Goal: Transaction & Acquisition: Purchase product/service

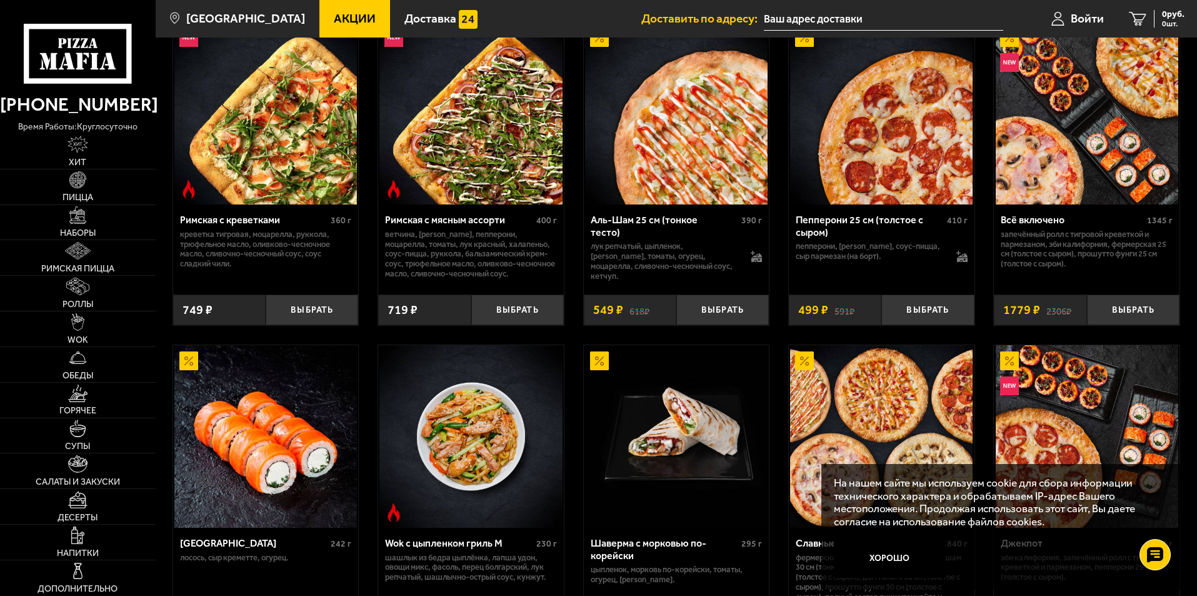
scroll to position [313, 0]
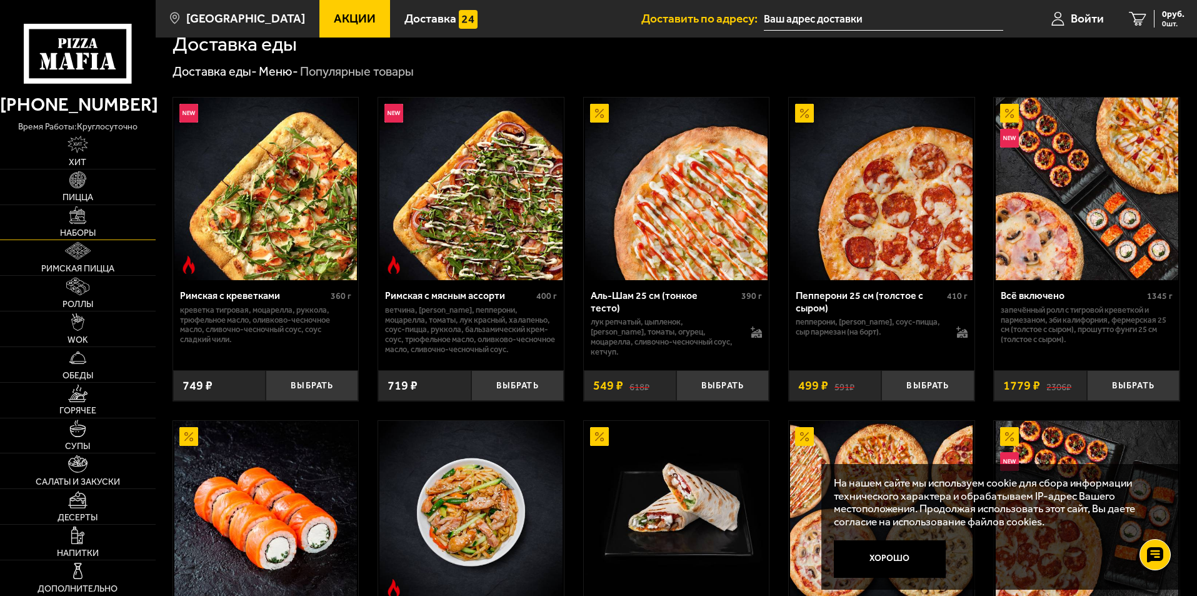
click at [103, 226] on link "Наборы" at bounding box center [78, 222] width 156 height 35
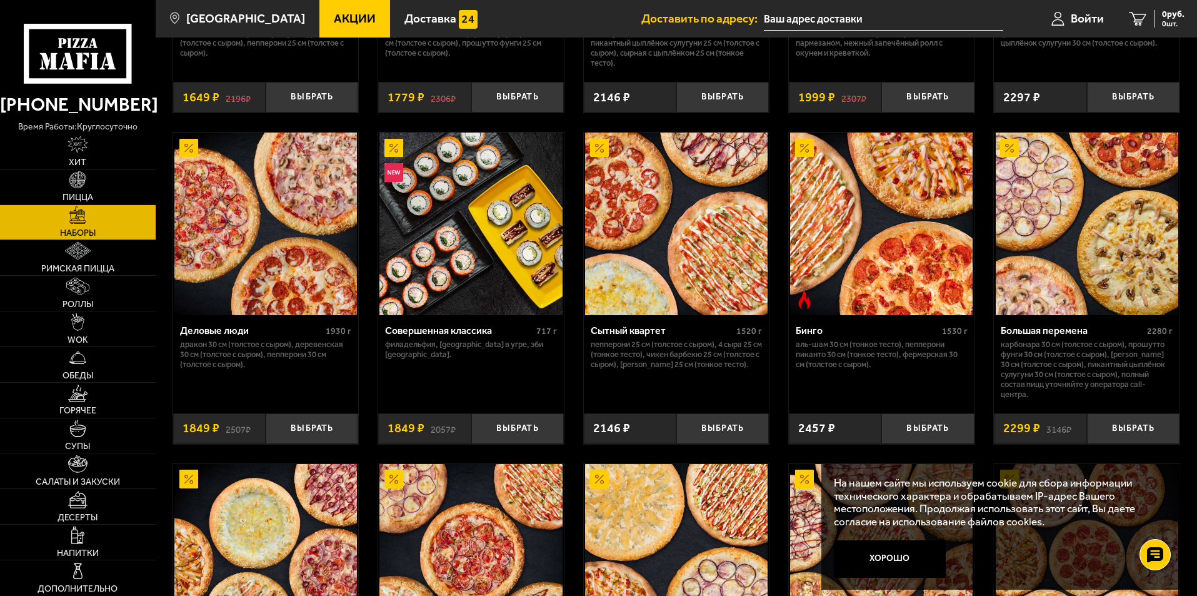
scroll to position [1250, 0]
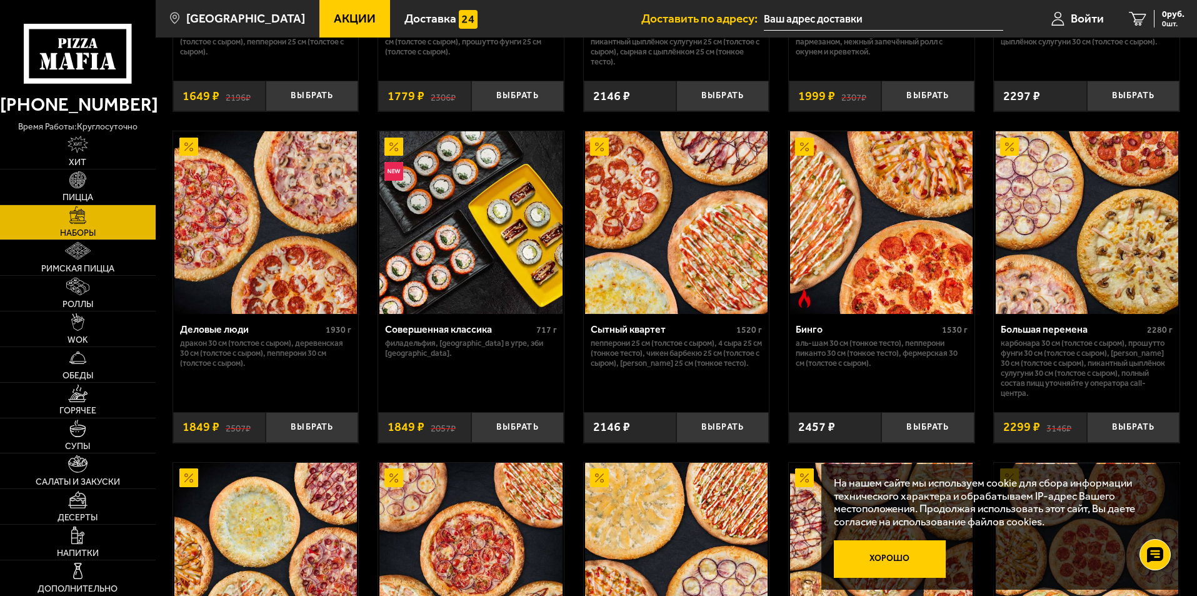
click at [898, 558] on button "Хорошо" at bounding box center [890, 559] width 113 height 38
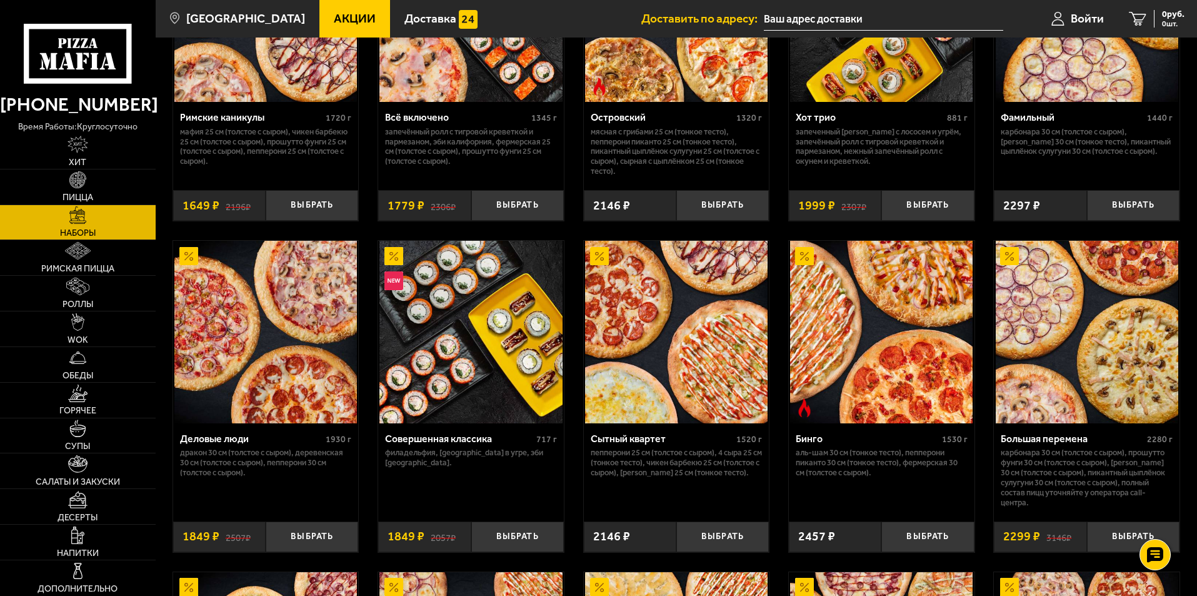
scroll to position [1095, 0]
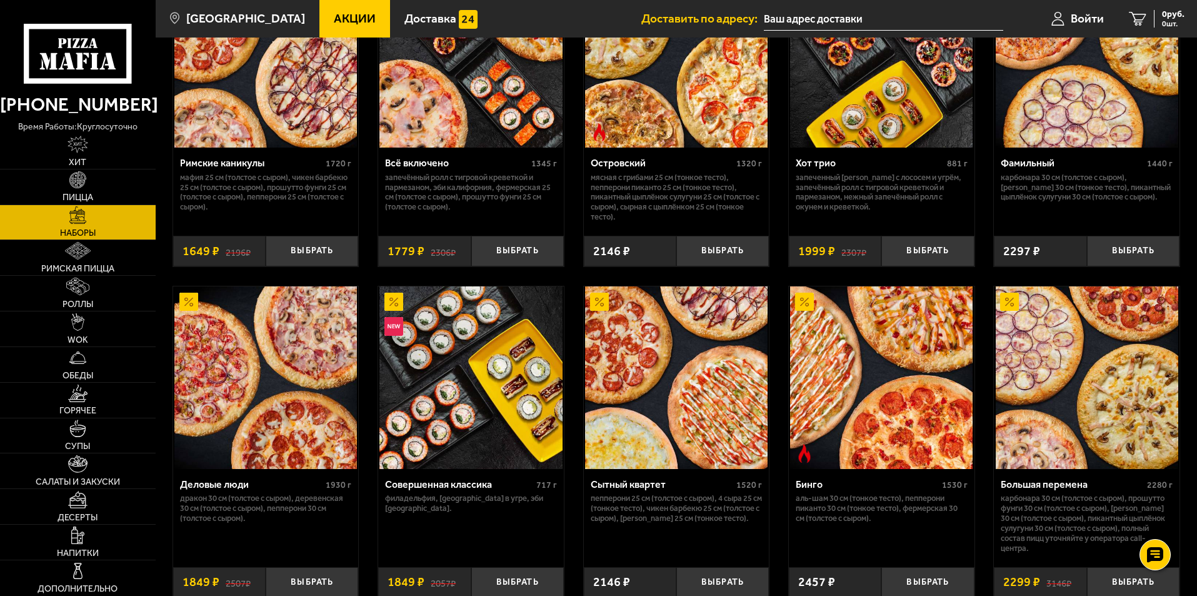
click at [339, 9] on link "Акции" at bounding box center [354, 19] width 71 height 38
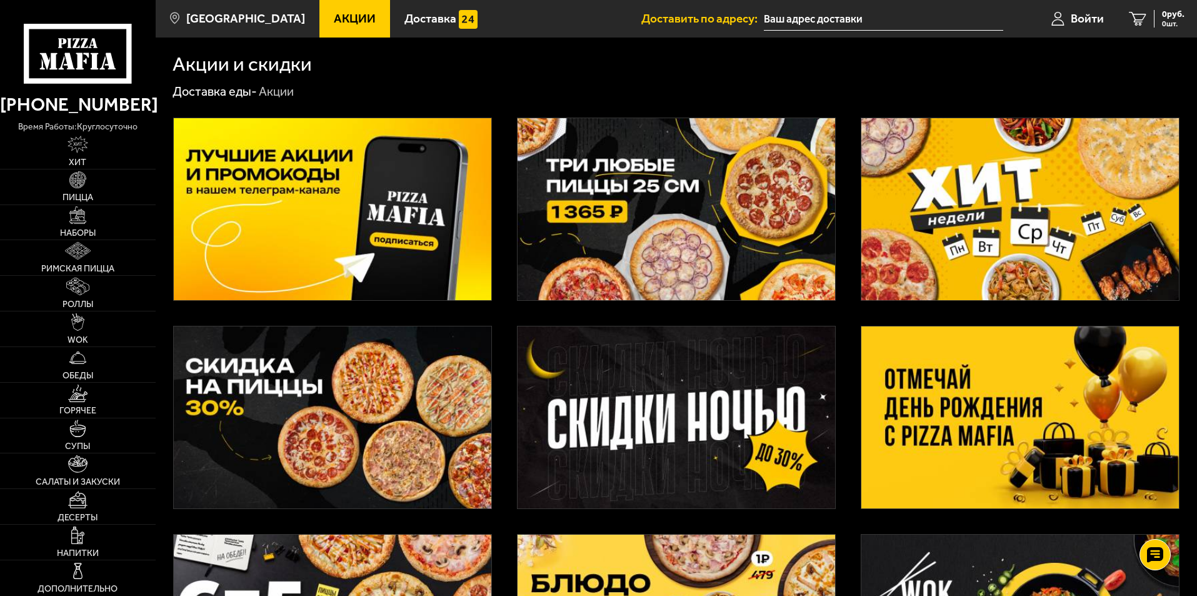
click at [1005, 464] on img at bounding box center [1020, 417] width 318 height 182
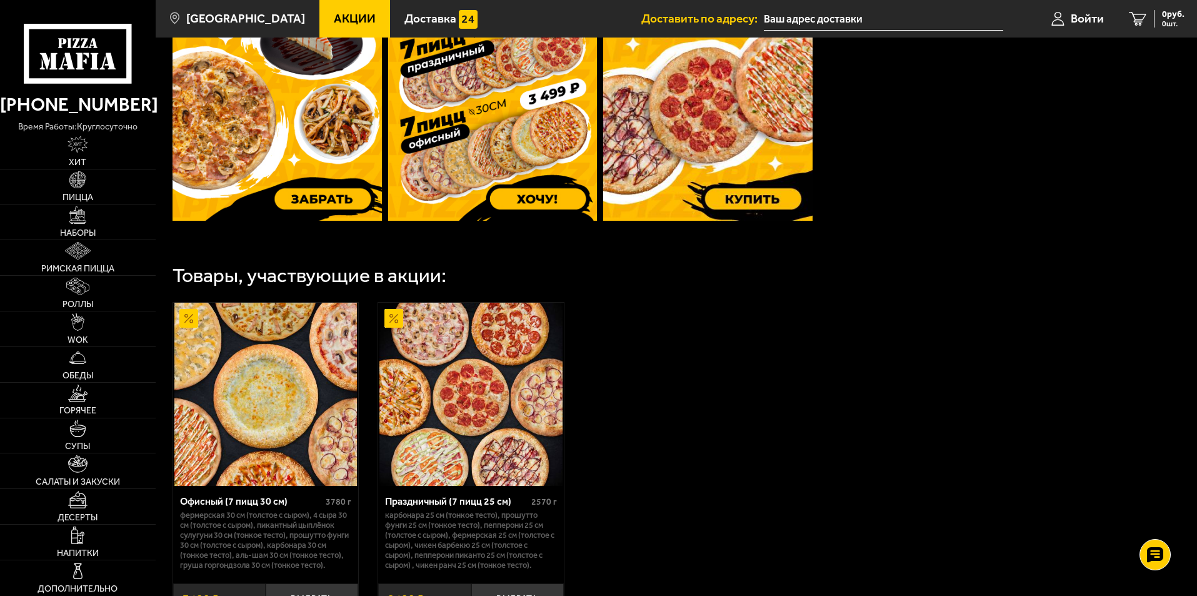
scroll to position [663, 0]
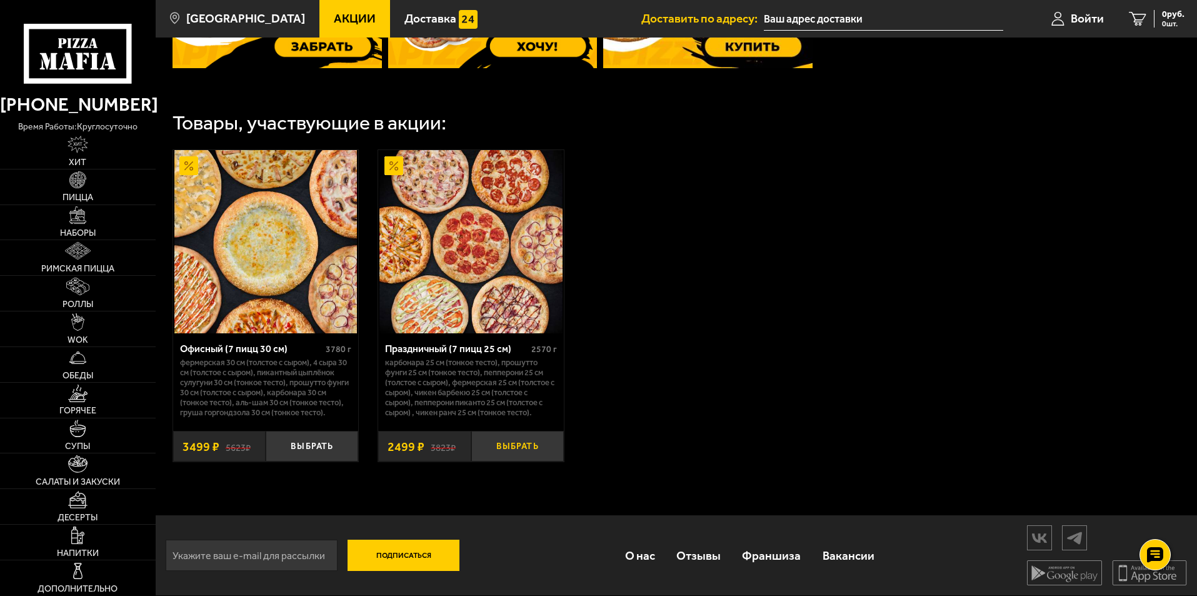
click at [521, 440] on button "Выбрать" at bounding box center [517, 446] width 93 height 31
click at [1143, 18] on div "2499 руб. 1 шт." at bounding box center [1162, 19] width 46 height 18
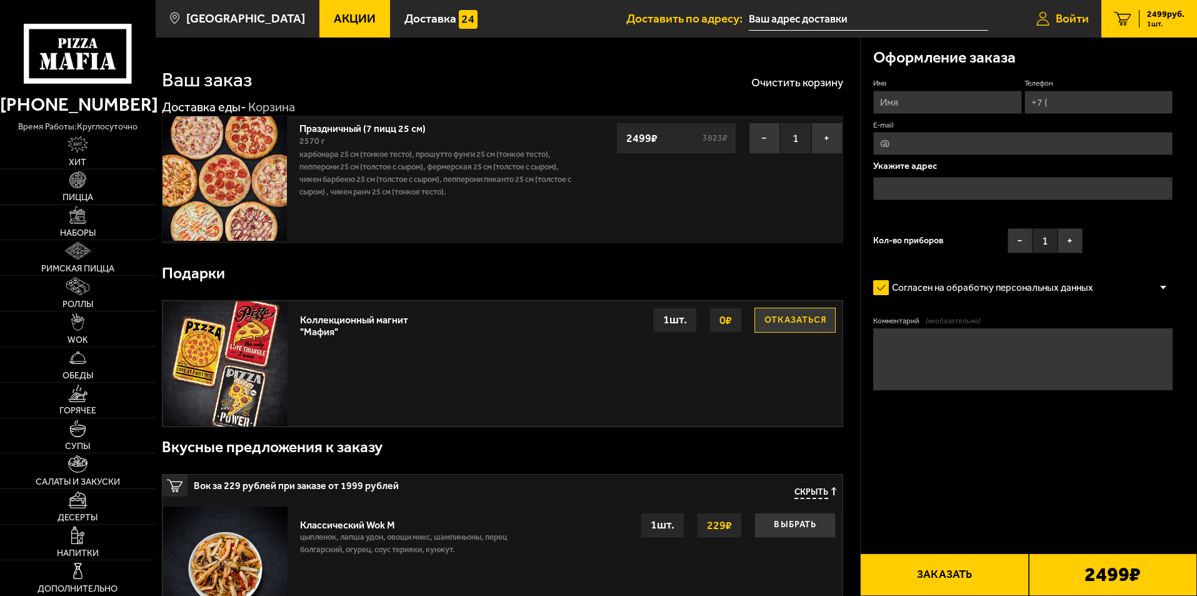
click at [1068, 15] on span "Войти" at bounding box center [1072, 19] width 33 height 12
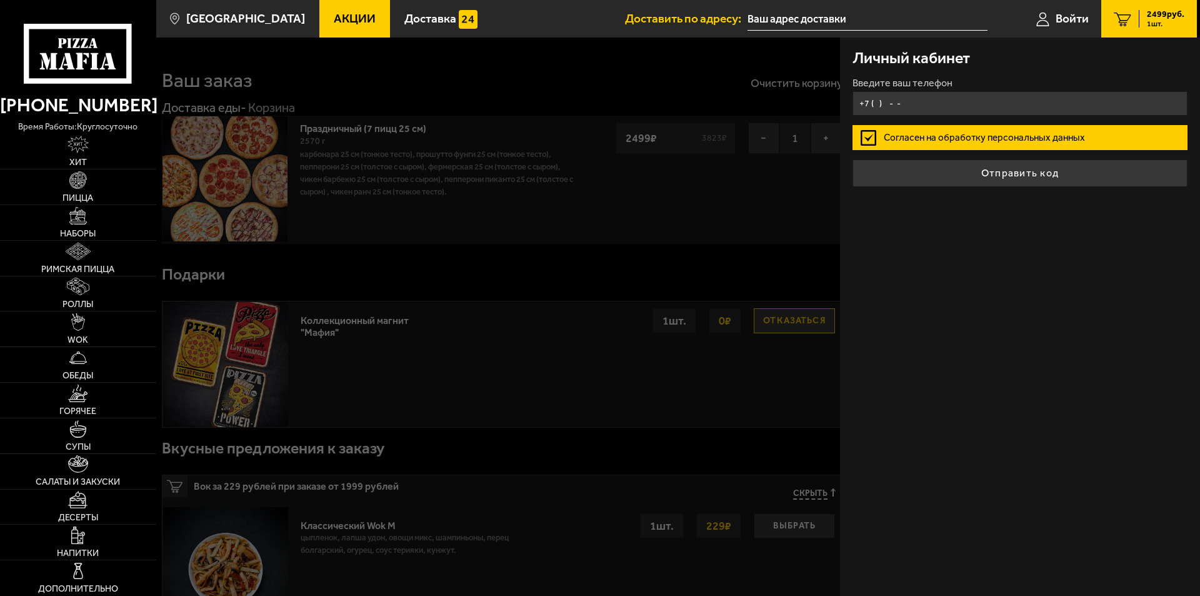
click at [942, 97] on input "+7 ( ) - -" at bounding box center [1020, 103] width 335 height 24
type input "[PHONE_NUMBER]"
click at [872, 134] on label "Согласен на обработку персональных данных" at bounding box center [1020, 137] width 335 height 25
click at [0, 0] on input "Согласен на обработку персональных данных" at bounding box center [0, 0] width 0 height 0
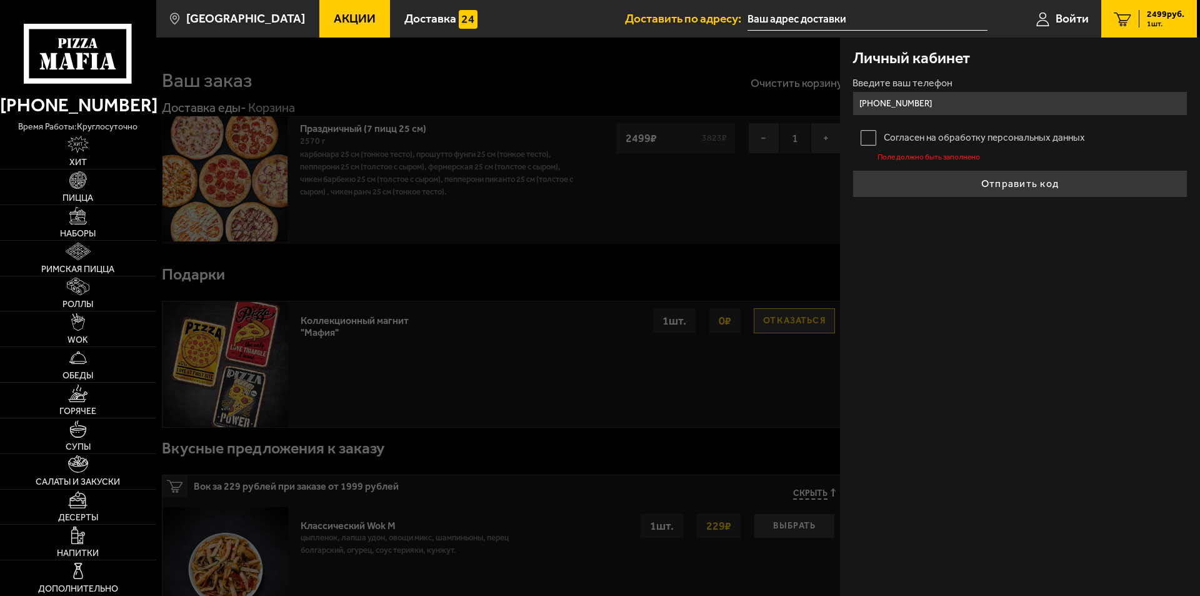
click at [869, 137] on label "Согласен на обработку персональных данных" at bounding box center [1020, 137] width 335 height 25
click at [0, 0] on input "Согласен на обработку персональных данных" at bounding box center [0, 0] width 0 height 0
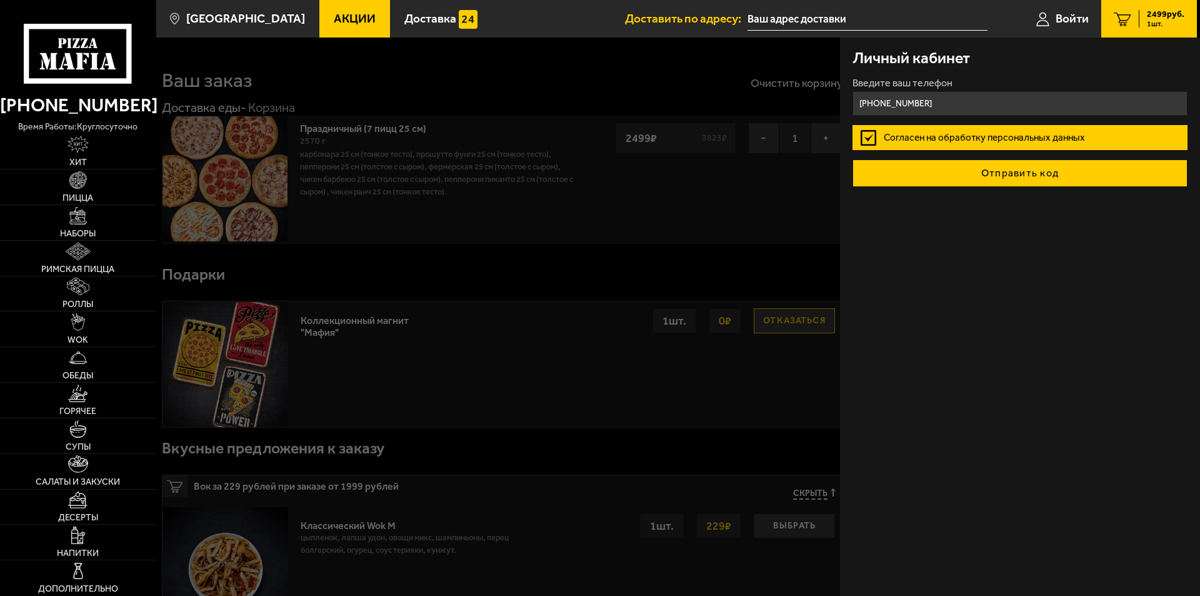
click at [931, 171] on button "Отправить код" at bounding box center [1020, 173] width 335 height 28
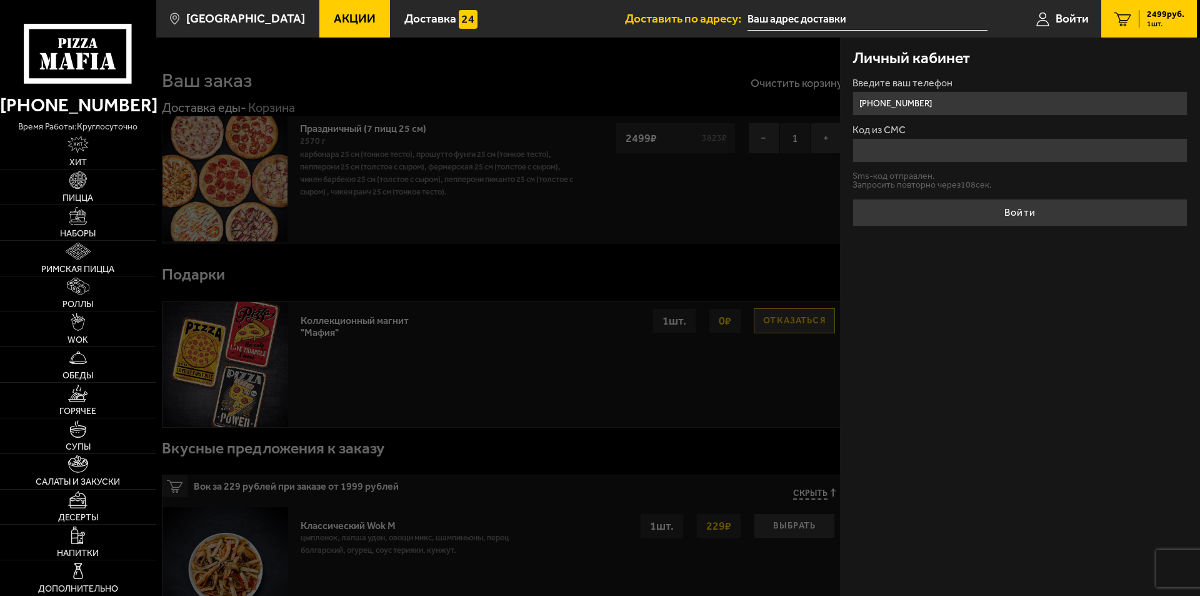
type input "9"
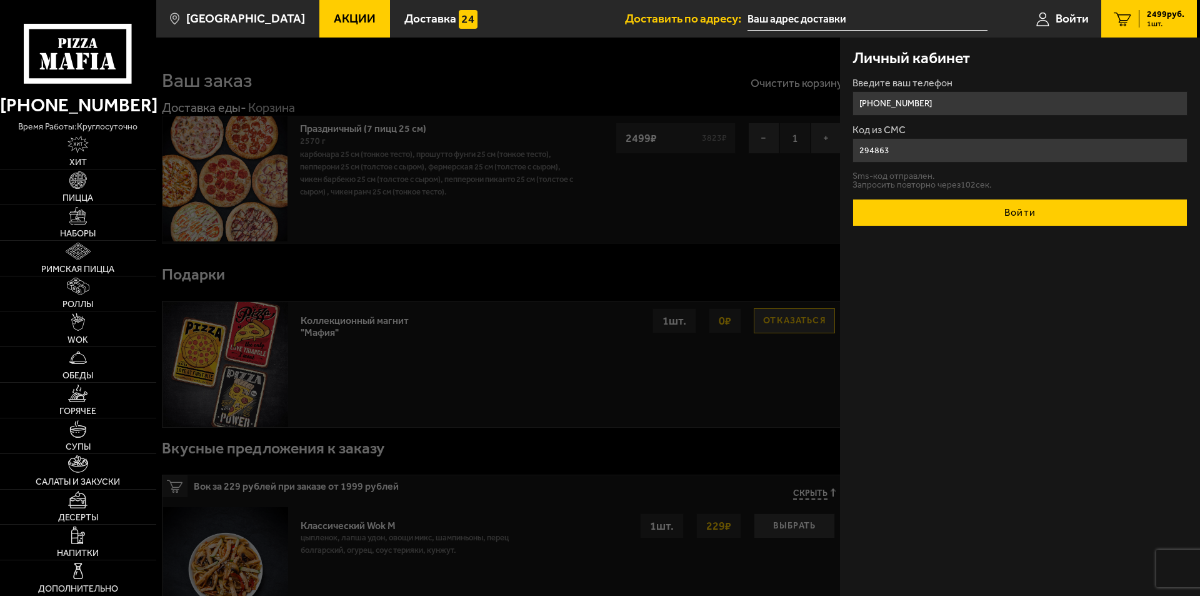
type input "294863"
click at [947, 220] on button "Войти" at bounding box center [1020, 213] width 335 height 28
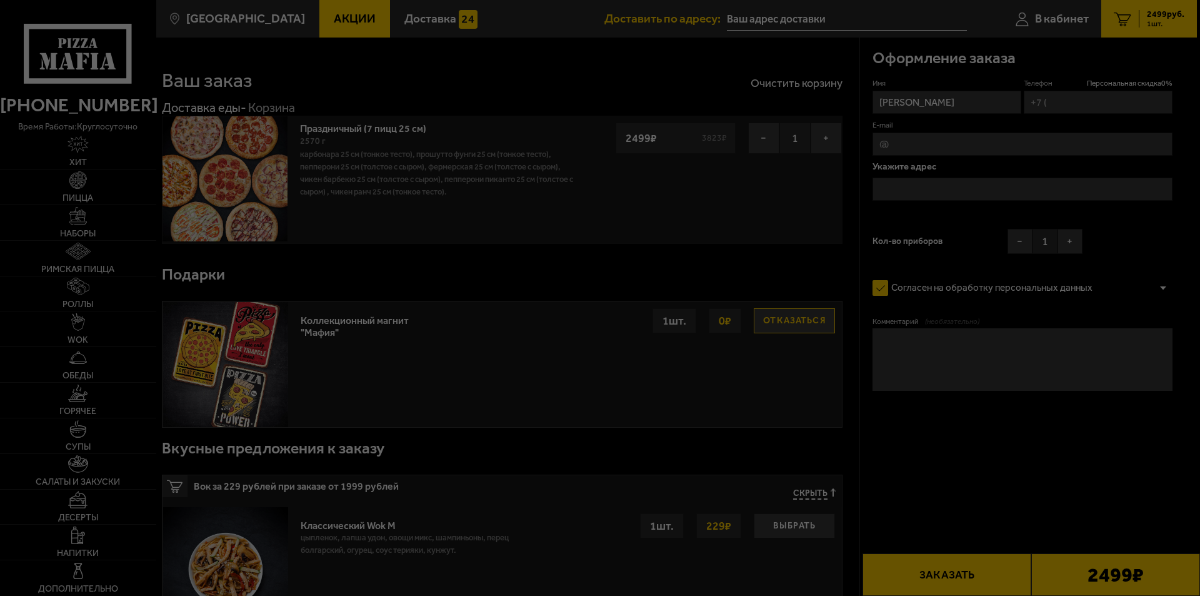
type input "[PHONE_NUMBER]"
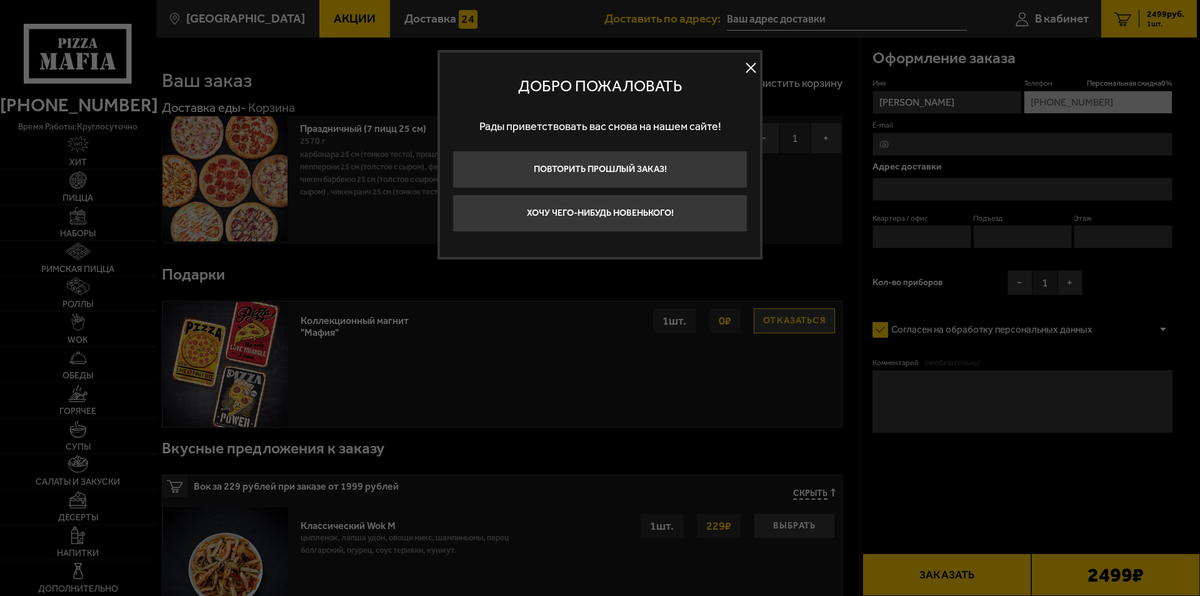
click at [750, 63] on button at bounding box center [750, 68] width 19 height 19
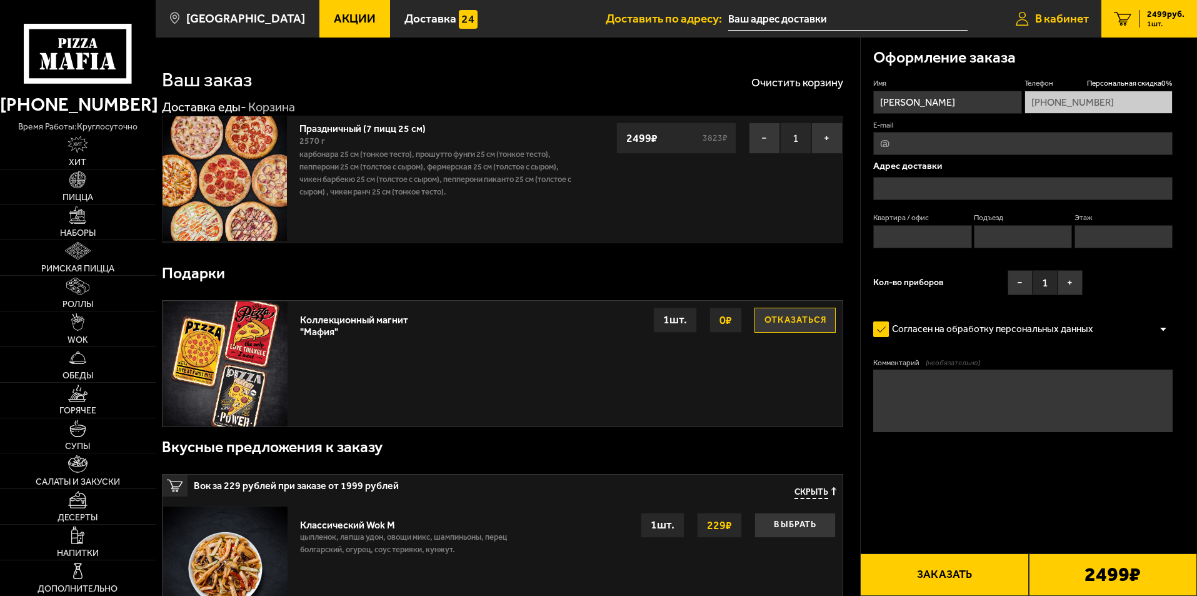
click at [1035, 21] on span "В кабинет" at bounding box center [1062, 19] width 54 height 12
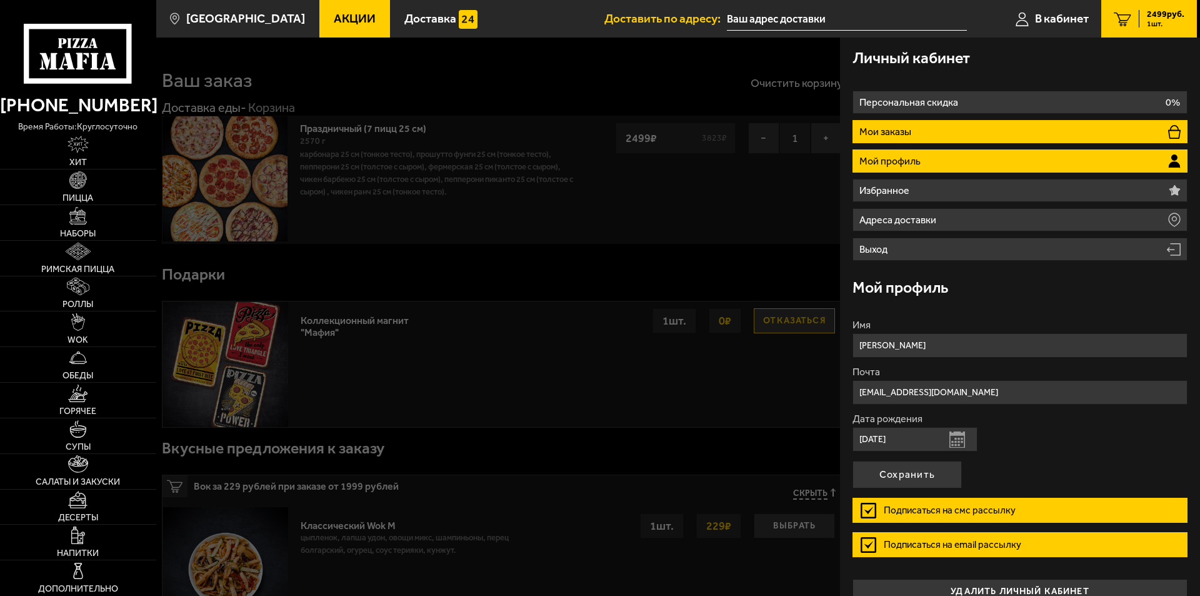
click at [978, 126] on li "Мои заказы" at bounding box center [1020, 131] width 335 height 23
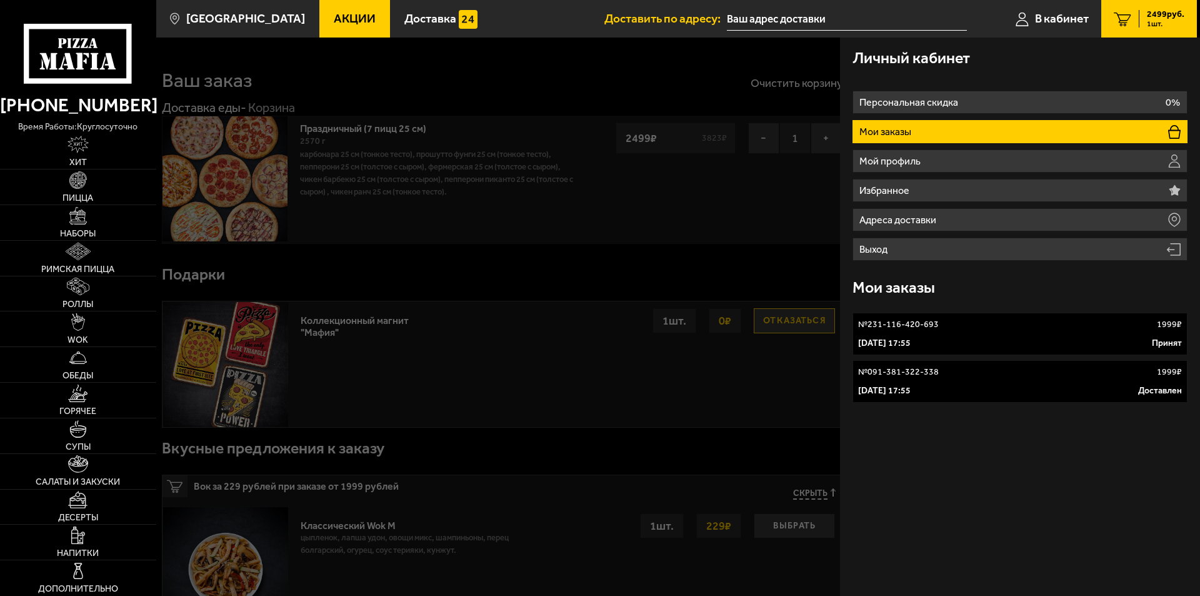
click at [1006, 378] on div "№ 091-381-322-338 1999 ₽" at bounding box center [1020, 372] width 324 height 13
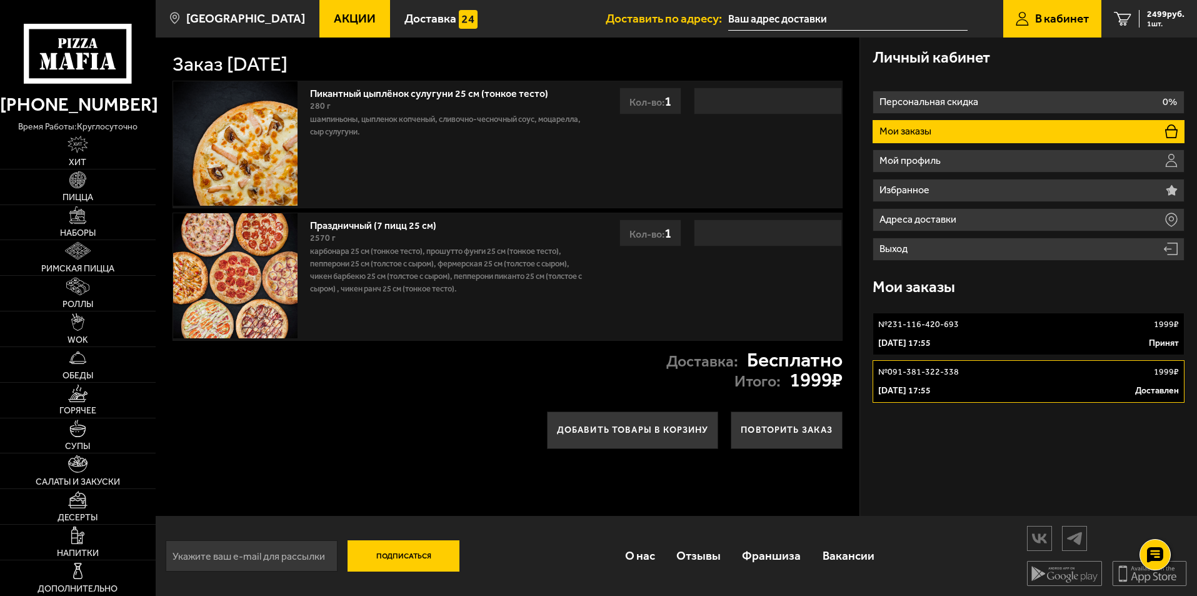
click at [931, 340] on p "[DATE] 17:55" at bounding box center [904, 343] width 53 height 13
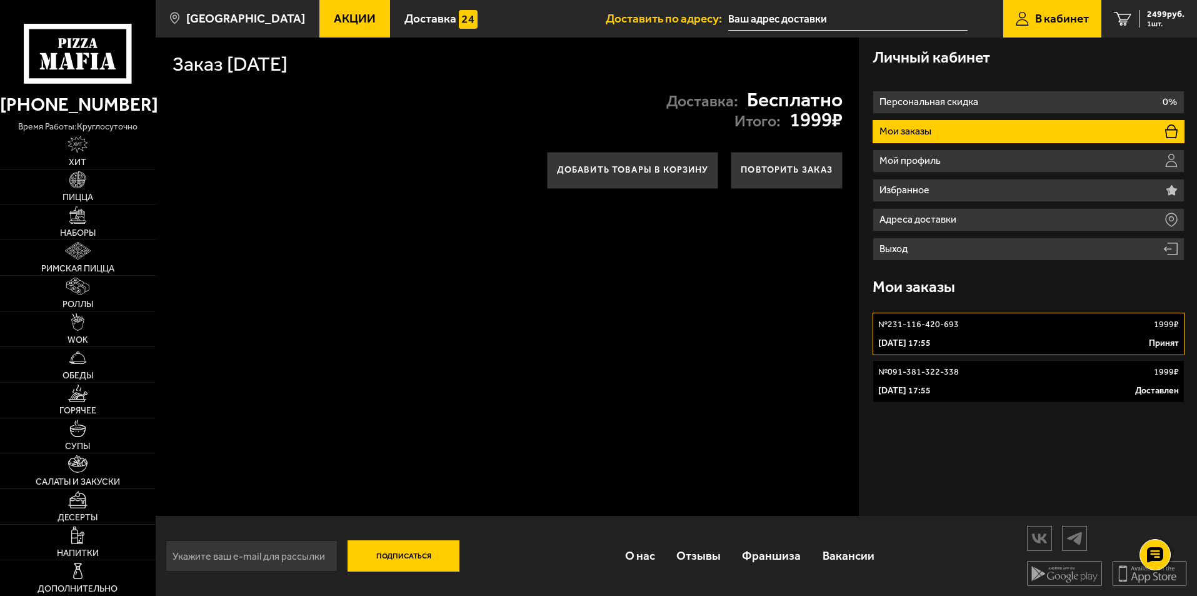
click at [979, 371] on div "№ 091-381-322-338 1999 ₽" at bounding box center [1028, 372] width 301 height 13
